Goal: Information Seeking & Learning: Learn about a topic

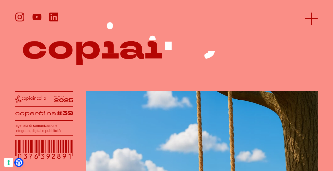
click at [310, 19] on icon at bounding box center [311, 19] width 13 height 13
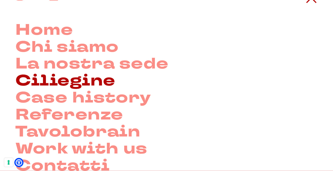
scroll to position [20, 0]
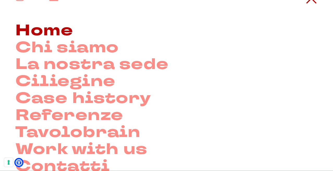
click at [67, 31] on link "Home" at bounding box center [44, 30] width 58 height 17
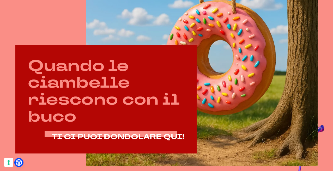
scroll to position [186, 0]
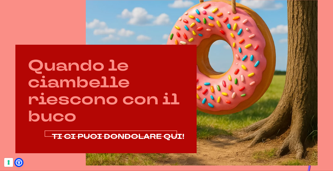
click at [99, 133] on span "TI CI PUOI DONDOLARE QUI!" at bounding box center [118, 136] width 132 height 10
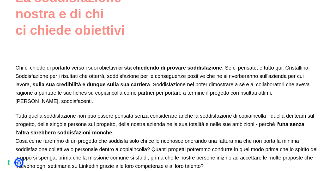
scroll to position [662, 0]
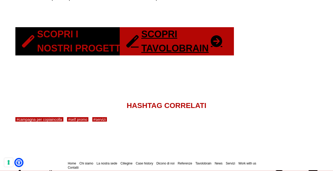
click at [80, 35] on link "Scopri i nostri progetti" at bounding box center [81, 41] width 133 height 28
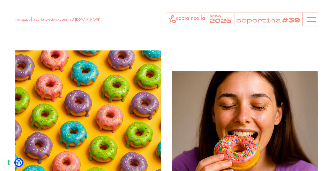
scroll to position [409, 0]
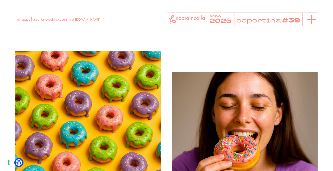
click at [311, 22] on icon at bounding box center [311, 19] width 9 height 9
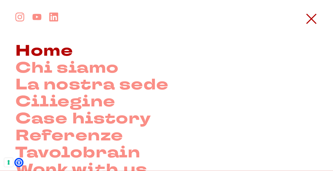
click at [51, 51] on link "Home" at bounding box center [44, 51] width 58 height 17
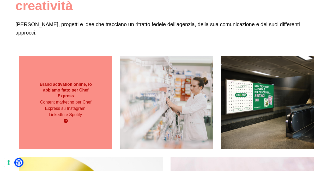
scroll to position [61, 0]
click at [68, 109] on div "Content marketing per Chef Express su Instagram, LinkedIn e Spotify." at bounding box center [66, 111] width 56 height 25
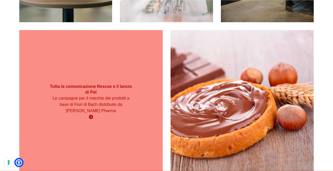
scroll to position [188, 0]
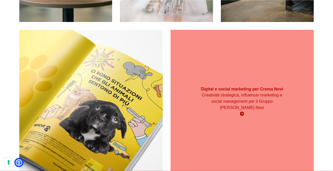
click at [245, 105] on div "Creatività strategica, influencer marketing e social management per il Gruppo E…" at bounding box center [242, 104] width 86 height 25
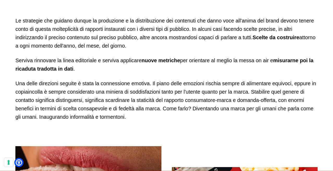
scroll to position [604, 0]
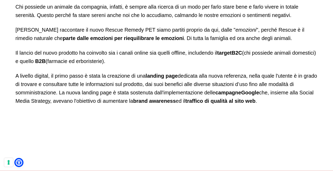
scroll to position [529, 0]
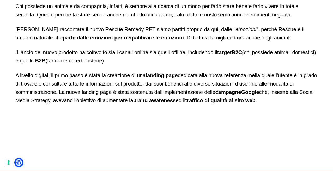
click at [131, 98] on p "A livello digital, il primo passo è stata la creazione di una landing page dedi…" at bounding box center [166, 87] width 302 height 33
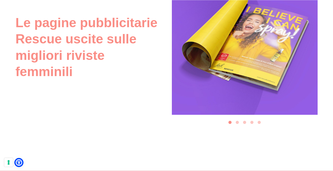
scroll to position [2297, 0]
click at [237, 122] on button "Go to slide 2" at bounding box center [237, 121] width 3 height 3
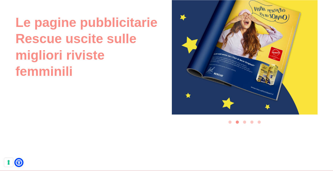
click at [244, 122] on button "Go to slide 3" at bounding box center [244, 121] width 3 height 3
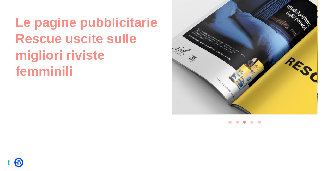
click at [252, 122] on button "Go to slide 4" at bounding box center [251, 121] width 3 height 3
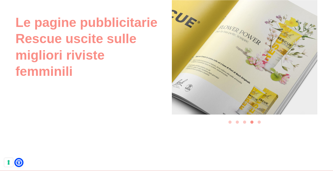
click at [259, 121] on button "Go to slide 5" at bounding box center [259, 121] width 3 height 3
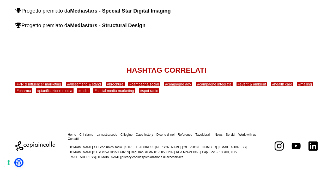
click at [195, 150] on p "copiaincolla.com s.r.l. con unico socio | via Bachelet, 12 | 46051 San Giorgio …" at bounding box center [165, 151] width 194 height 15
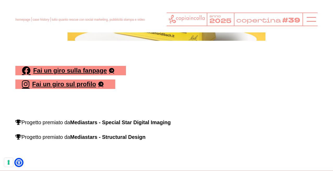
scroll to position [4182, 0]
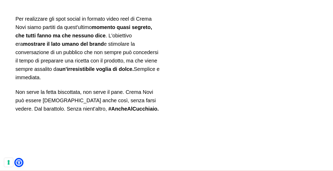
scroll to position [2657, 0]
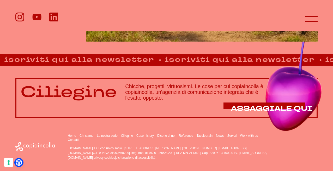
scroll to position [309, 0]
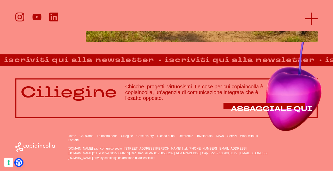
click at [310, 19] on line at bounding box center [311, 19] width 13 height 0
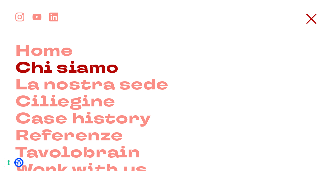
click at [62, 72] on link "Chi siamo" at bounding box center [66, 67] width 103 height 17
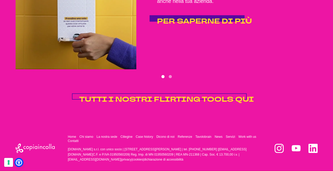
scroll to position [1248, 0]
click at [136, 101] on span "TUTTI I NOSTRI FLIRTING TOOLS QUI" at bounding box center [166, 99] width 175 height 10
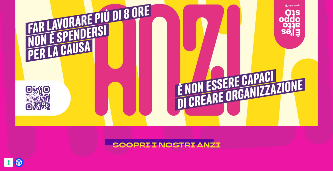
scroll to position [894, 0]
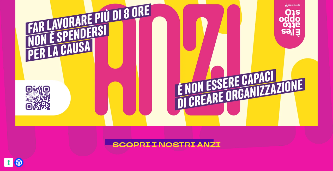
click at [176, 136] on div "Non solo valori aziendali, “ANZI!” Buone pratiche, azioni costruite nel tempo p…" at bounding box center [166, 25] width 302 height 245
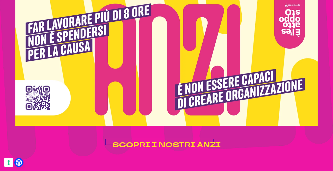
click at [175, 141] on span "SCOPRI I NOSTRI ANZI" at bounding box center [166, 145] width 108 height 10
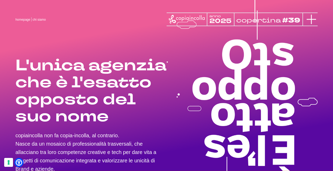
scroll to position [0, 0]
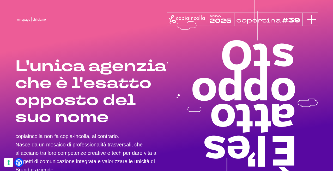
click at [314, 19] on icon at bounding box center [311, 19] width 9 height 9
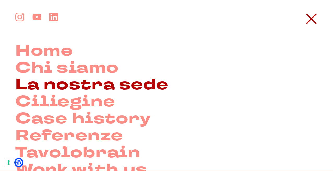
click at [44, 86] on link "La nostra sede" at bounding box center [91, 84] width 153 height 17
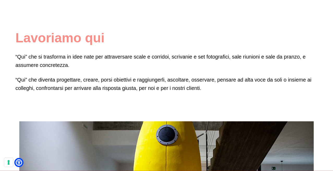
scroll to position [224, 0]
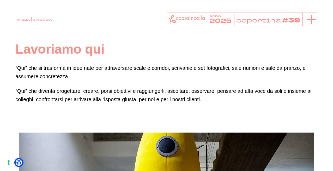
click at [313, 18] on icon at bounding box center [311, 19] width 9 height 9
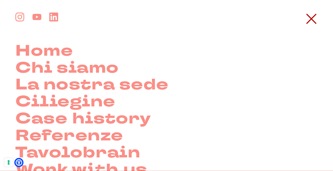
scroll to position [0, 0]
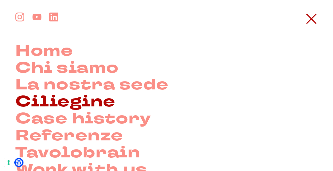
click at [65, 98] on link "Ciliegine" at bounding box center [65, 101] width 100 height 17
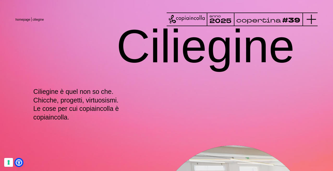
click at [315, 20] on icon at bounding box center [311, 19] width 9 height 9
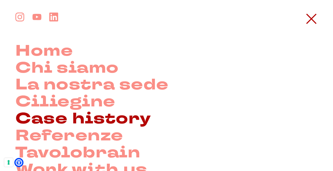
click at [146, 120] on link "Case history" at bounding box center [83, 118] width 136 height 17
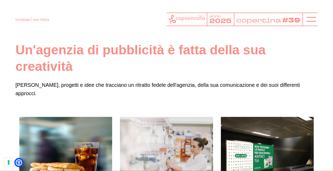
click at [306, 16] on div at bounding box center [310, 20] width 15 height 14
click at [308, 18] on icon at bounding box center [311, 19] width 9 height 9
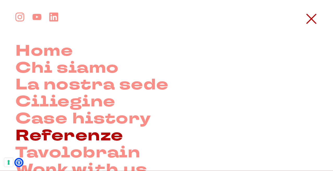
click at [68, 141] on link "Referenze" at bounding box center [69, 135] width 108 height 17
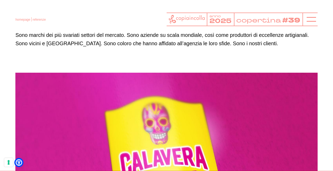
scroll to position [50, 0]
click at [312, 24] on div at bounding box center [310, 20] width 15 height 14
click at [308, 18] on icon at bounding box center [311, 19] width 9 height 9
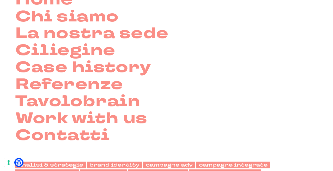
scroll to position [52, 0]
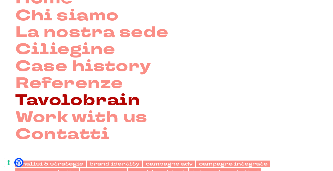
click at [110, 99] on link "Tavolobrain" at bounding box center [77, 100] width 125 height 17
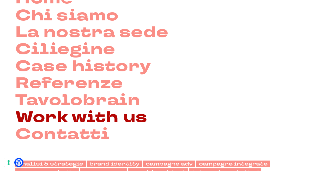
click at [96, 118] on link "Work with us" at bounding box center [81, 117] width 132 height 17
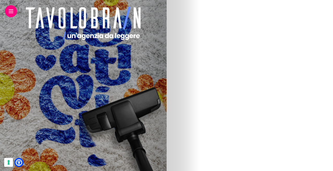
scroll to position [75, 0]
click at [153, 77] on button "button" at bounding box center [148, 82] width 10 height 10
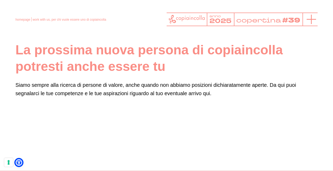
click at [309, 23] on icon at bounding box center [311, 19] width 9 height 9
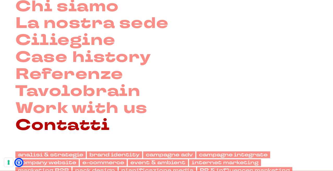
scroll to position [62, 0]
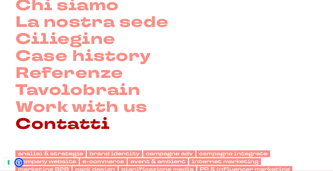
click at [75, 126] on link "Contatti" at bounding box center [62, 124] width 94 height 17
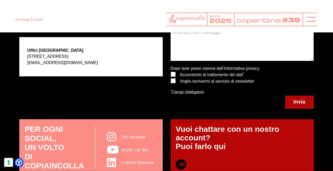
scroll to position [144, 0]
click at [310, 20] on icon at bounding box center [311, 19] width 9 height 9
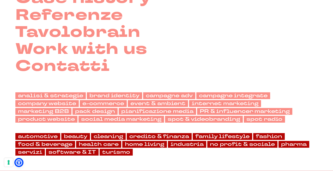
scroll to position [125, 0]
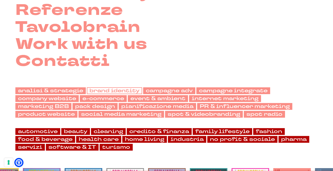
click at [113, 91] on link "brand identity" at bounding box center [114, 90] width 55 height 7
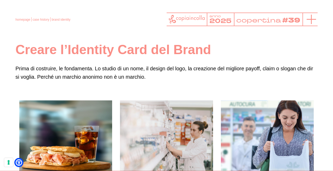
scroll to position [0, 0]
click at [313, 21] on icon at bounding box center [311, 19] width 9 height 9
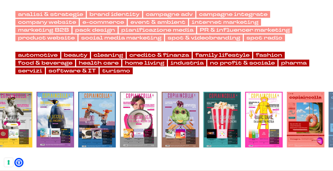
scroll to position [190, 0]
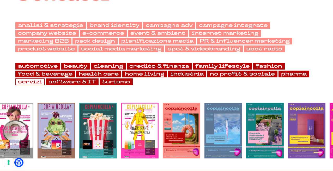
click at [22, 83] on link "servizi" at bounding box center [29, 81] width 29 height 7
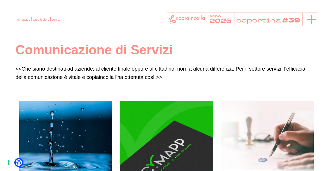
click at [308, 16] on icon at bounding box center [311, 19] width 9 height 9
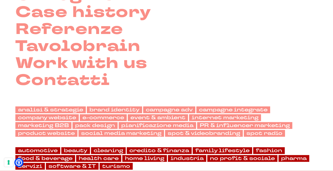
scroll to position [107, 0]
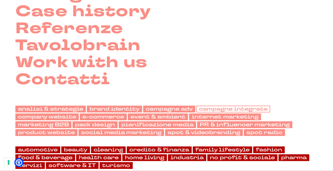
click at [218, 106] on link "campagne integrate" at bounding box center [233, 108] width 74 height 7
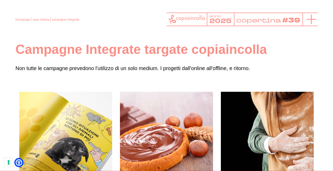
scroll to position [0, 0]
click at [312, 17] on icon at bounding box center [311, 19] width 9 height 9
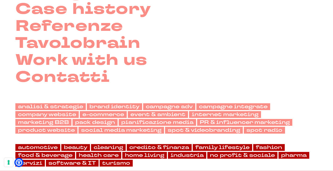
scroll to position [201, 0]
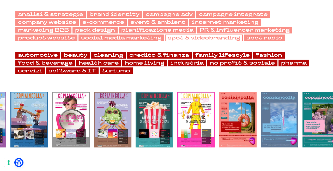
click at [183, 35] on link "spot & videobranding" at bounding box center [204, 37] width 78 height 7
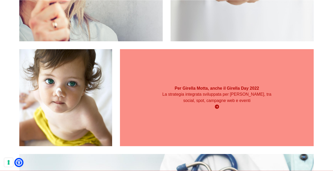
scroll to position [303, 0]
click at [250, 112] on div "Per Girella Motta, anche il Girella Day 2022 La strategia integrata sviluppata …" at bounding box center [217, 97] width 194 height 30
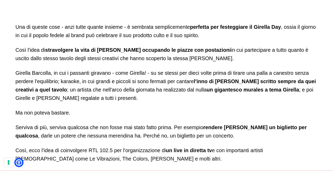
scroll to position [1025, 0]
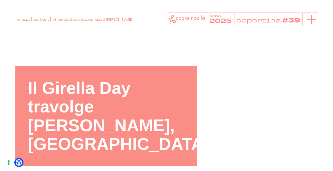
click at [310, 21] on icon at bounding box center [311, 19] width 9 height 9
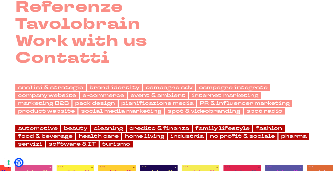
scroll to position [201, 0]
